Goal: Task Accomplishment & Management: Use online tool/utility

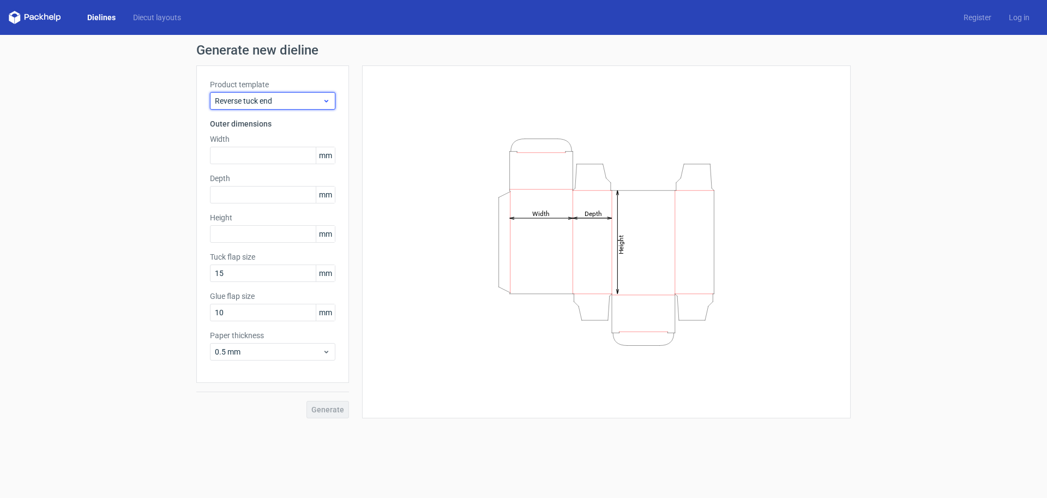
click at [294, 95] on div "Reverse tuck end" at bounding box center [272, 100] width 125 height 17
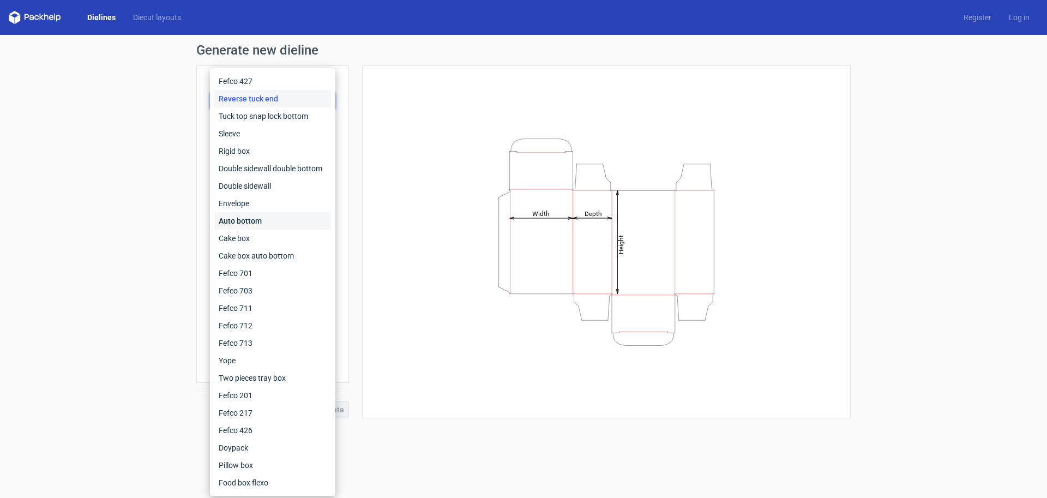
click at [258, 224] on div "Auto bottom" at bounding box center [272, 220] width 117 height 17
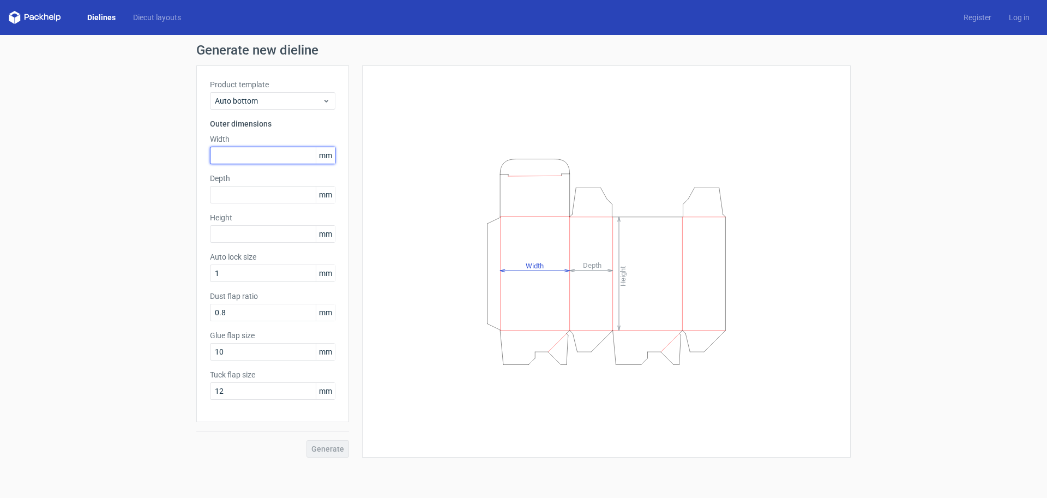
click at [253, 149] on input "text" at bounding box center [272, 155] width 125 height 17
type input "50"
click at [230, 194] on input "text" at bounding box center [272, 194] width 125 height 17
type input "50"
type input "120"
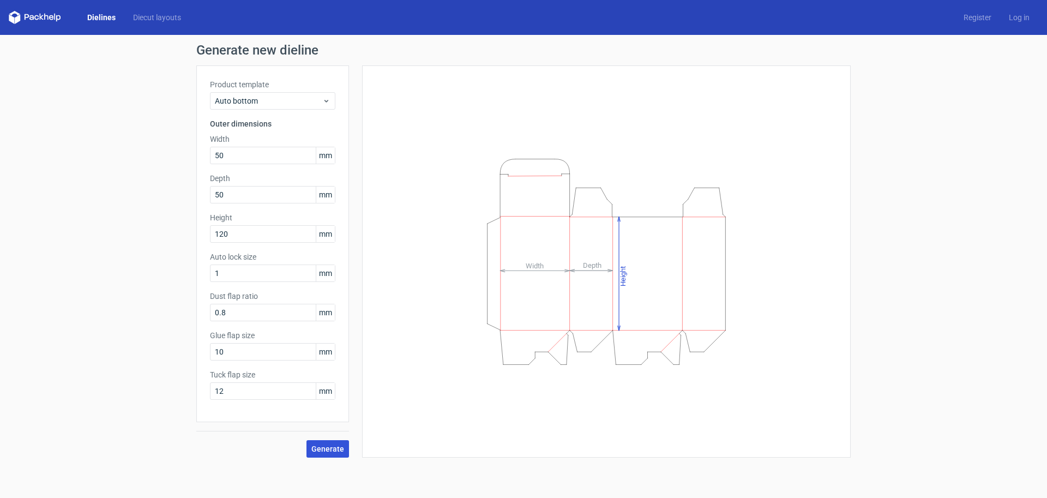
click at [340, 450] on span "Generate" at bounding box center [327, 449] width 33 height 8
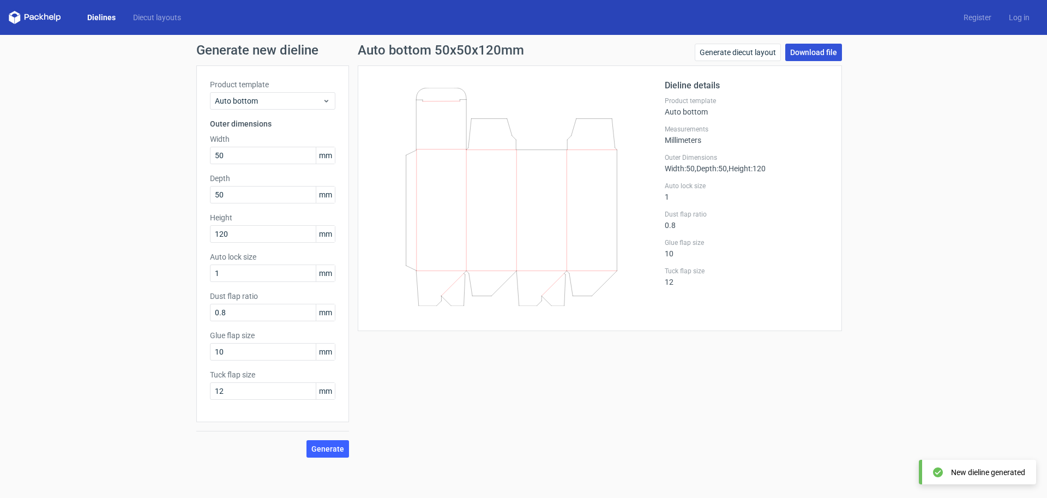
click at [811, 55] on link "Download file" at bounding box center [813, 52] width 57 height 17
